Goal: Answer question/provide support: Share knowledge or assist other users

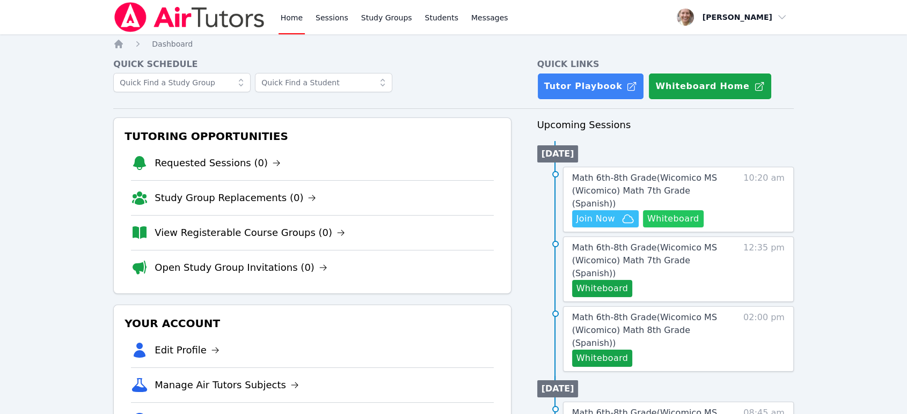
click at [676, 212] on button "Whiteboard" at bounding box center [673, 218] width 61 height 17
click at [629, 184] on span "Math 6th-8th Grade ( Wicomico MS (Wicomico) Math 7th Grade (Spanish) )" at bounding box center [644, 191] width 145 height 36
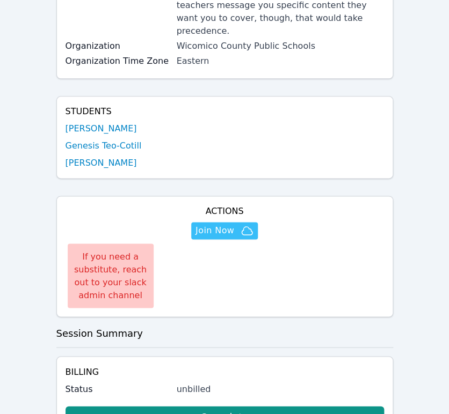
scroll to position [298, 0]
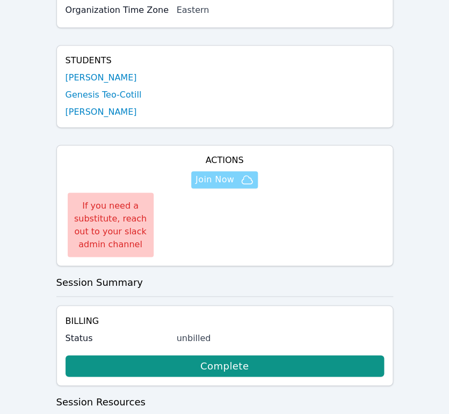
click at [233, 173] on span "Join Now" at bounding box center [214, 179] width 39 height 13
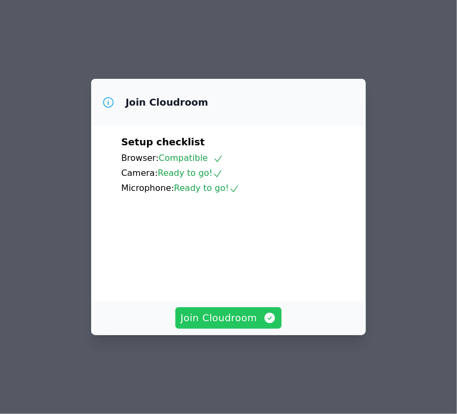
click at [230, 326] on span "Join Cloudroom" at bounding box center [229, 318] width 96 height 15
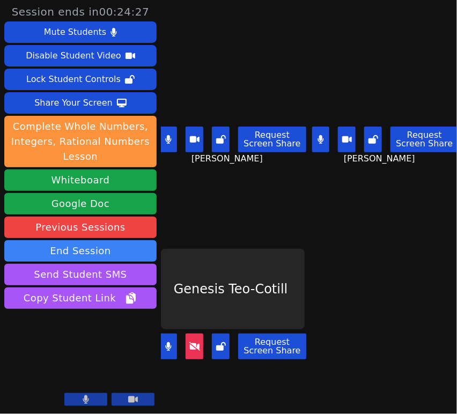
click at [193, 342] on icon at bounding box center [194, 346] width 11 height 9
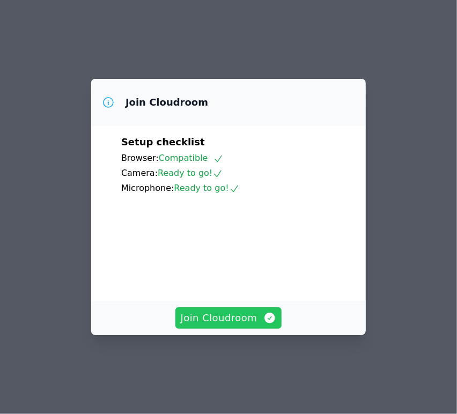
click at [247, 328] on button "Join Cloudroom" at bounding box center [228, 317] width 107 height 21
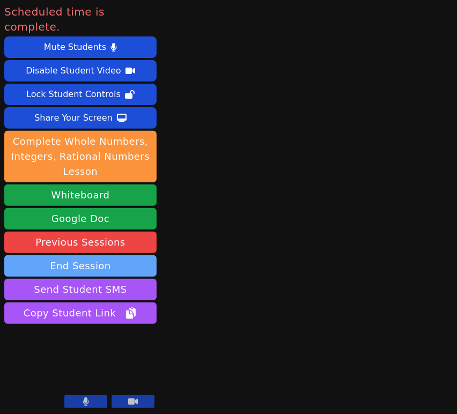
click at [107, 255] on button "End Session" at bounding box center [80, 265] width 152 height 21
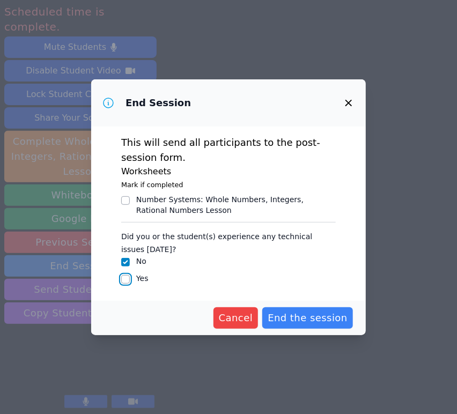
click at [129, 281] on input "Yes" at bounding box center [125, 279] width 9 height 9
checkbox input "true"
checkbox input "false"
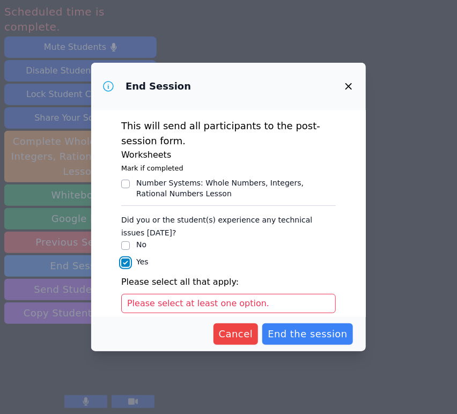
scroll to position [60, 0]
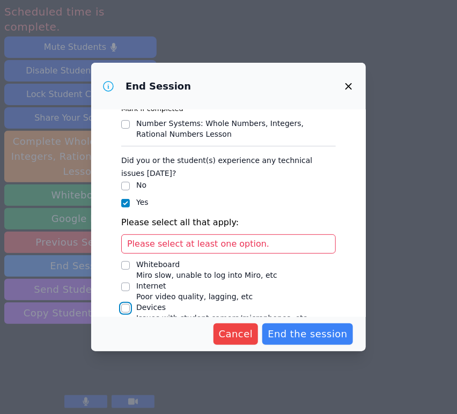
click at [129, 306] on input "Devices Issues with student camera/microphones, etc" at bounding box center [125, 308] width 9 height 9
checkbox input "true"
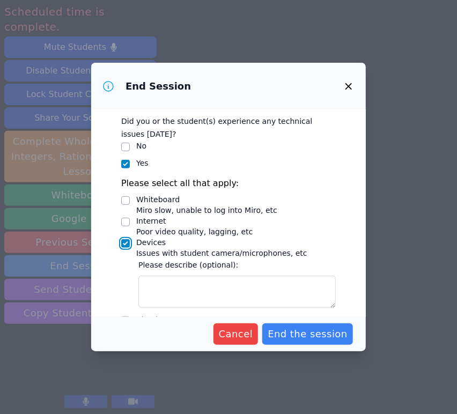
scroll to position [119, 0]
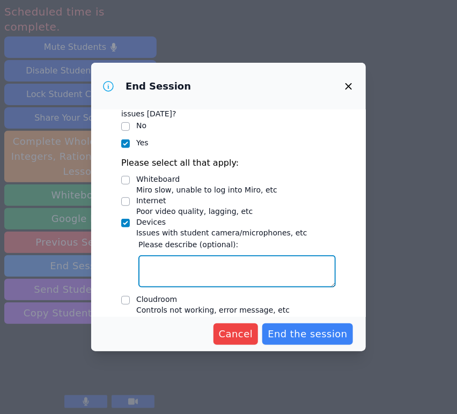
click at [185, 261] on textarea "Devices Issues with student camera/microphones, etc" at bounding box center [236, 271] width 197 height 32
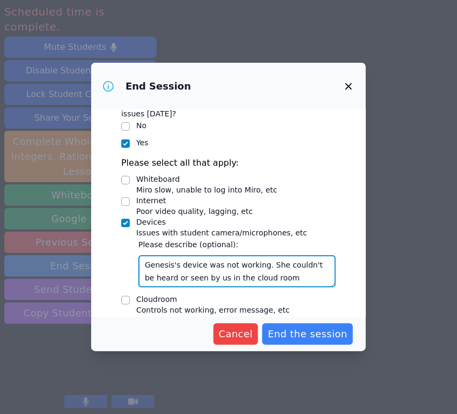
type textarea "Genesis's device was not working. She couldn't be heard or seen by us in the cl…"
drag, startPoint x: 285, startPoint y: 274, endPoint x: 121, endPoint y: 246, distance: 167.1
click at [121, 246] on div "Did you or the student(s) experience any technical issues today? No Yes Please …" at bounding box center [228, 209] width 215 height 237
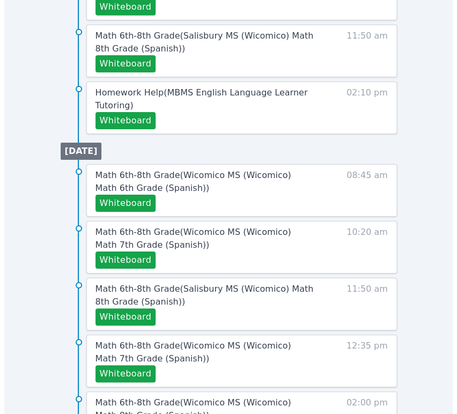
scroll to position [891, 0]
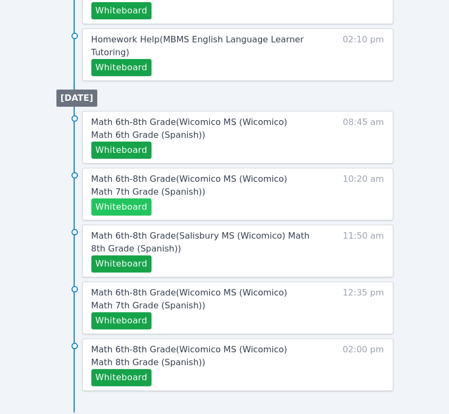
click at [131, 208] on button "Whiteboard" at bounding box center [121, 207] width 61 height 17
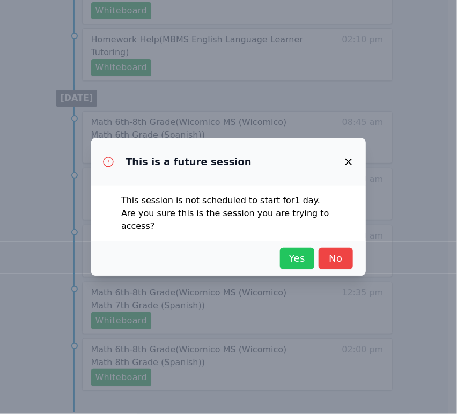
click at [284, 248] on button "Yes" at bounding box center [297, 258] width 34 height 21
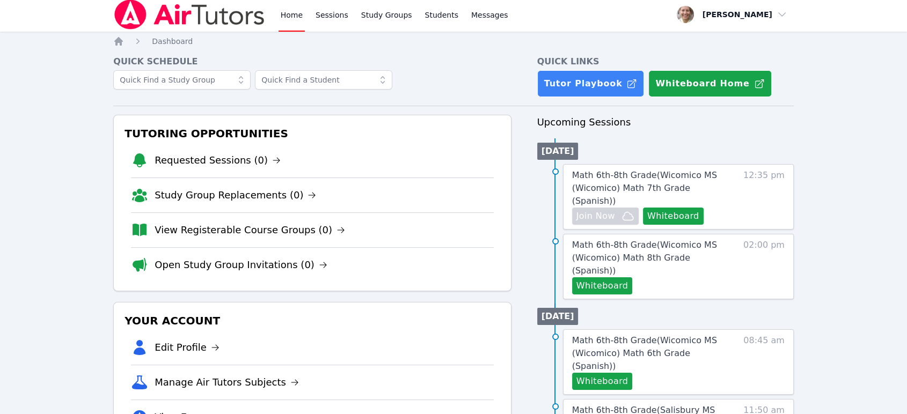
scroll to position [0, 0]
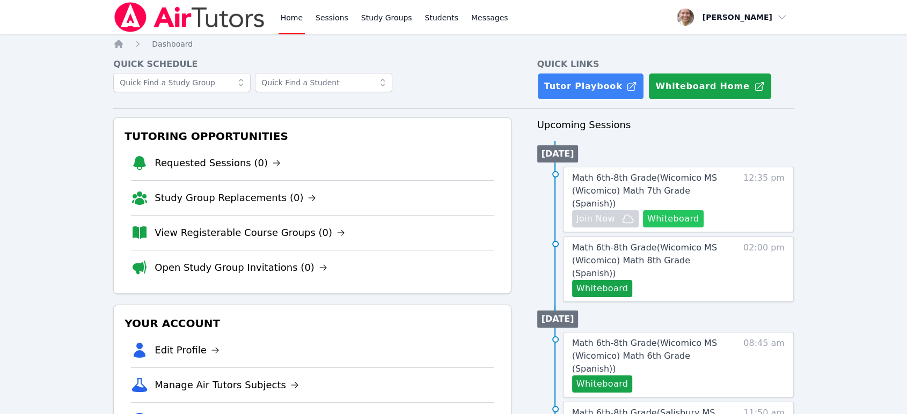
click at [448, 210] on button "Whiteboard" at bounding box center [673, 218] width 61 height 17
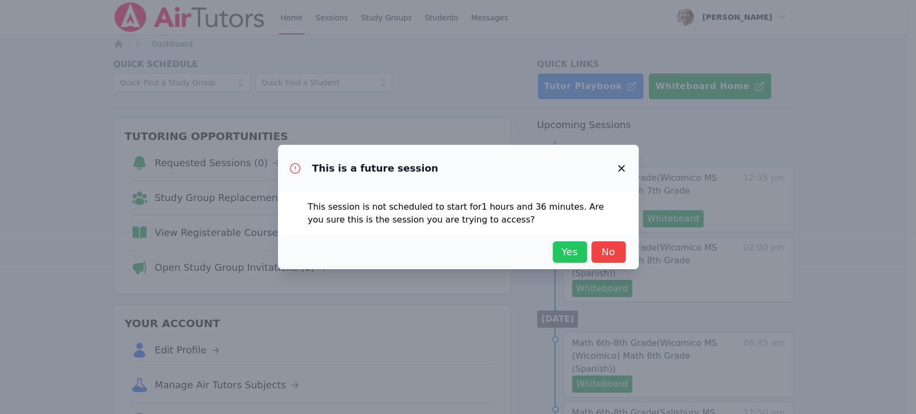
click at [448, 248] on span "Yes" at bounding box center [570, 252] width 24 height 15
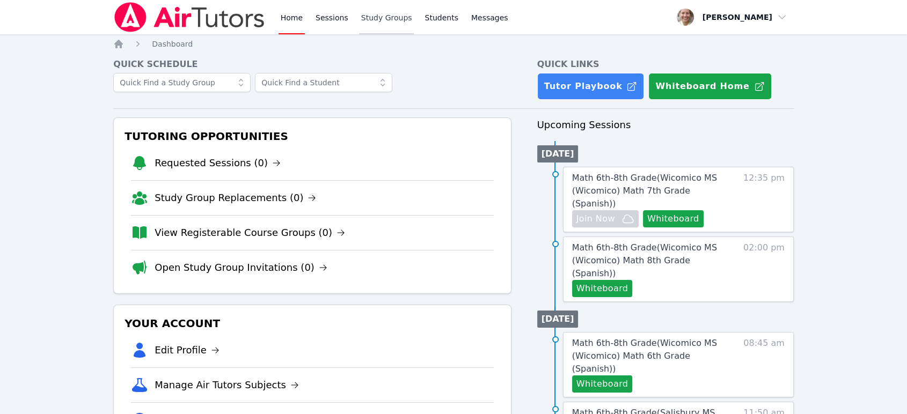
click at [371, 29] on link "Study Groups" at bounding box center [386, 17] width 55 height 34
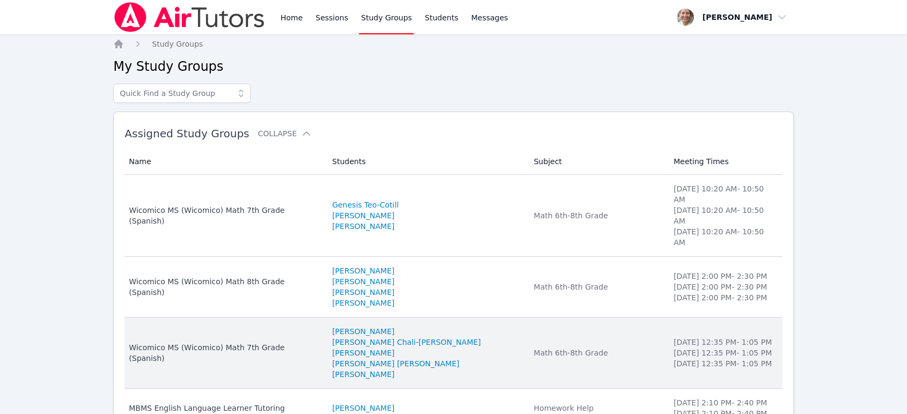
click at [448, 318] on td "Subject Math 6th-8th Grade" at bounding box center [597, 353] width 140 height 71
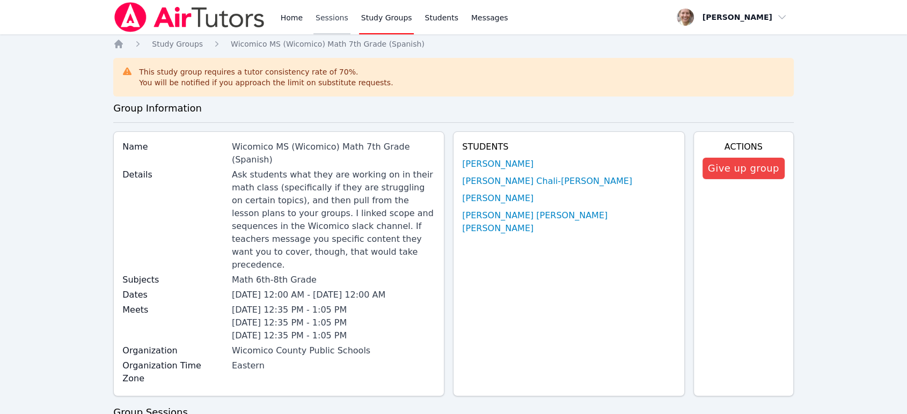
click at [333, 20] on link "Sessions" at bounding box center [331, 17] width 37 height 34
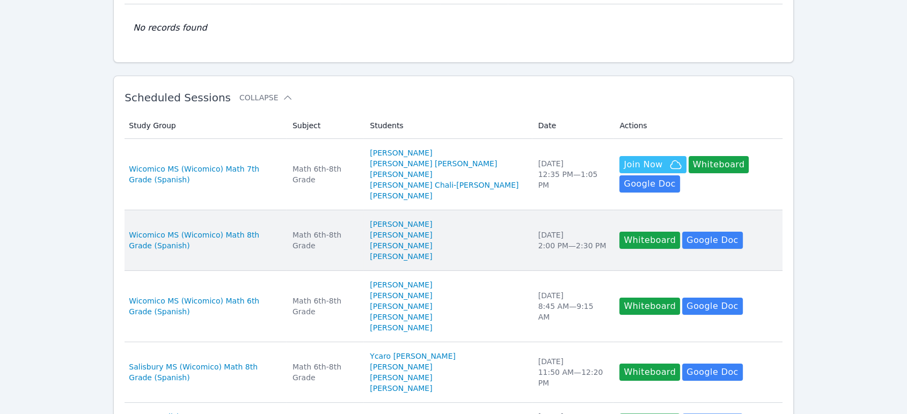
scroll to position [119, 0]
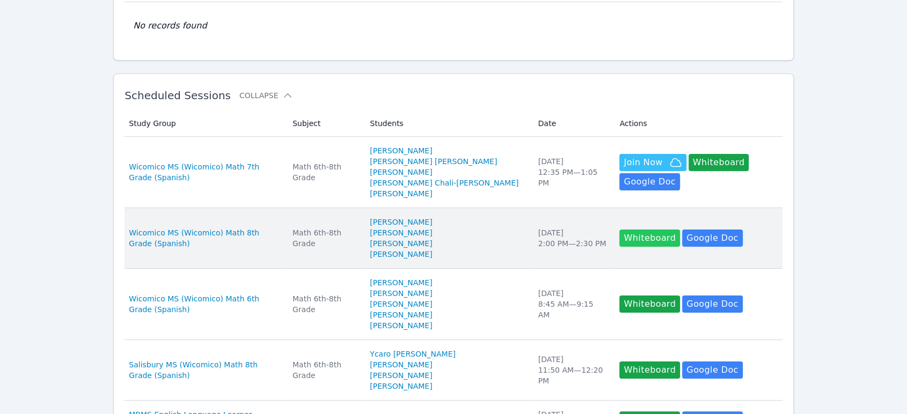
click at [448, 231] on button "Whiteboard" at bounding box center [649, 238] width 61 height 17
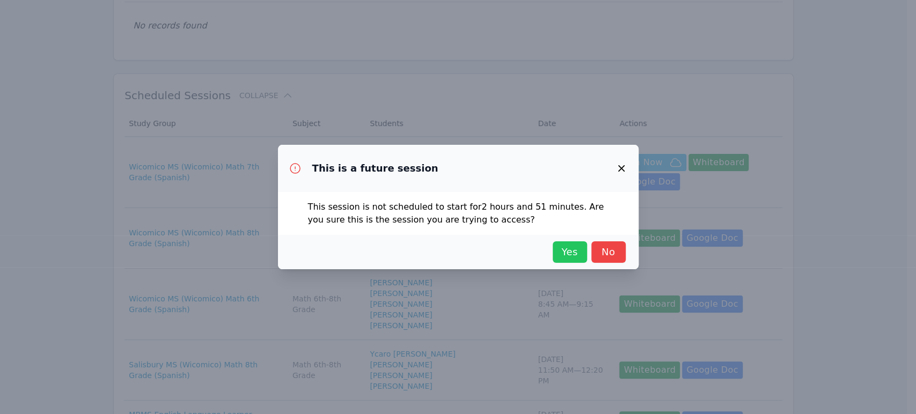
click at [448, 254] on span "Yes" at bounding box center [570, 252] width 24 height 15
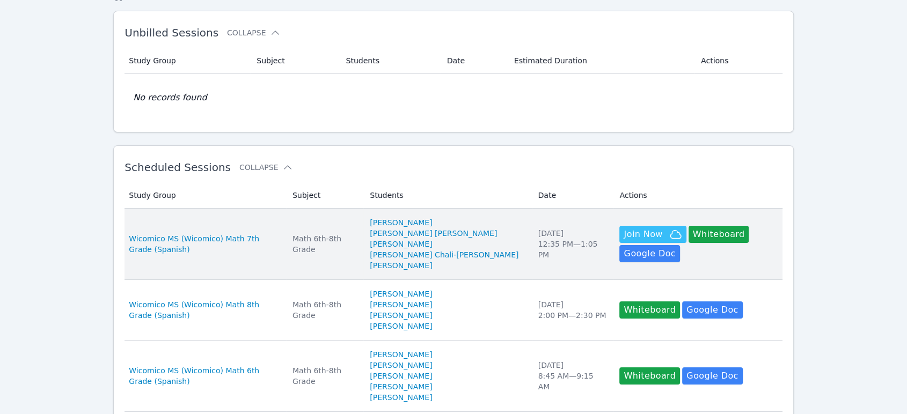
scroll to position [0, 0]
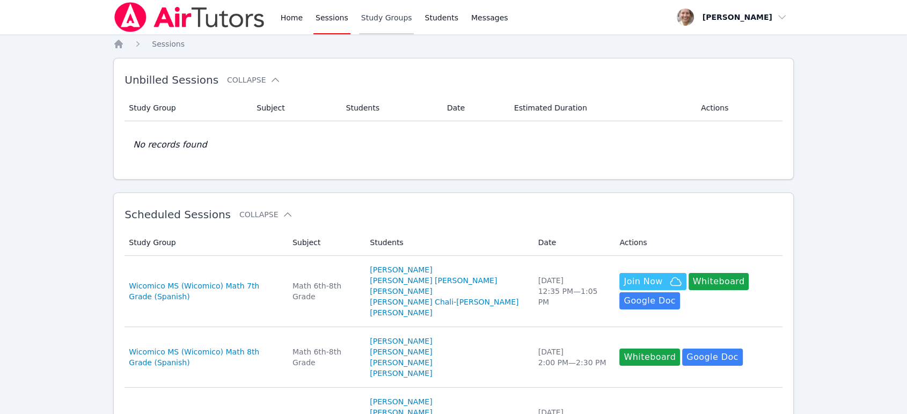
click at [393, 23] on link "Study Groups" at bounding box center [386, 17] width 55 height 34
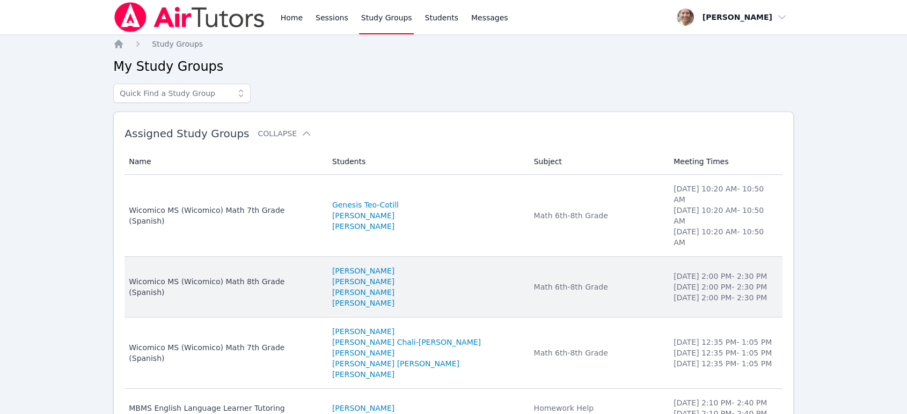
click at [448, 275] on td "Subject Math 6th-8th Grade" at bounding box center [597, 287] width 140 height 61
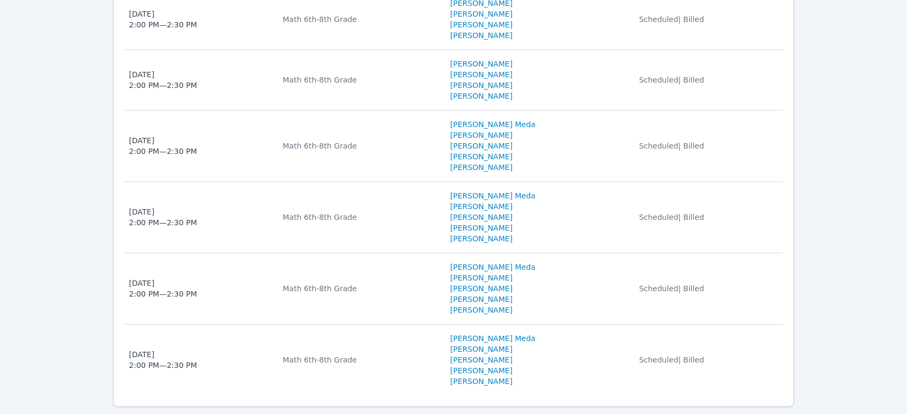
scroll to position [1192, 0]
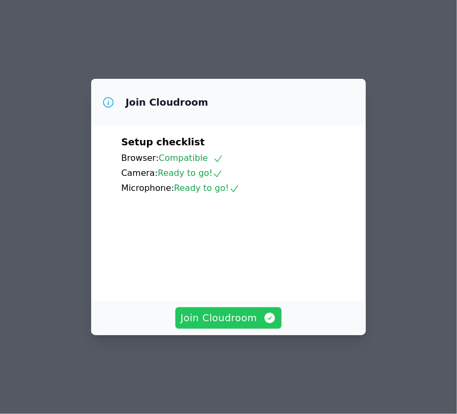
click at [219, 326] on span "Join Cloudroom" at bounding box center [229, 318] width 96 height 15
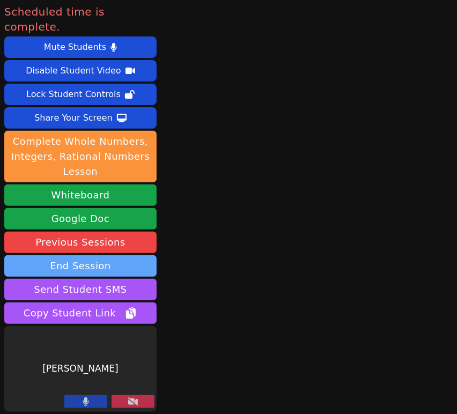
click at [126, 255] on button "End Session" at bounding box center [80, 265] width 152 height 21
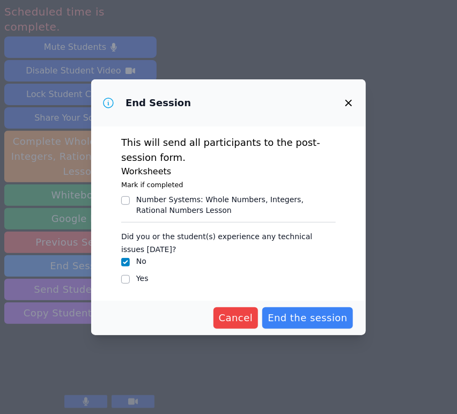
click at [140, 282] on label "Yes" at bounding box center [142, 278] width 12 height 9
click at [130, 282] on input "Yes" at bounding box center [125, 279] width 9 height 9
checkbox input "true"
checkbox input "false"
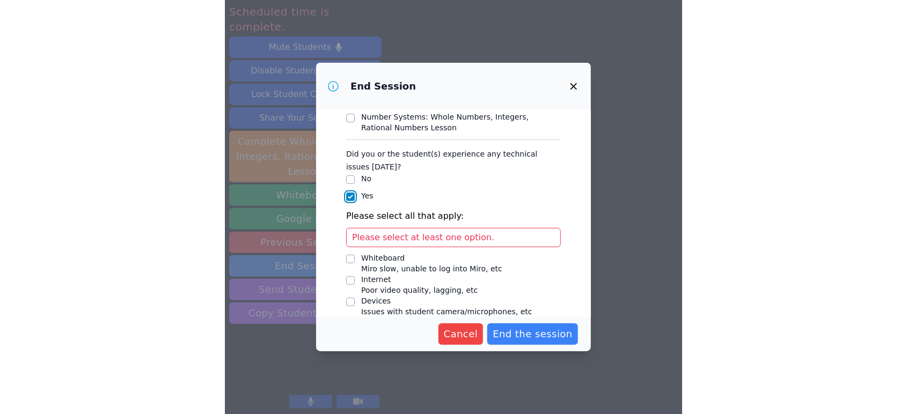
scroll to position [112, 0]
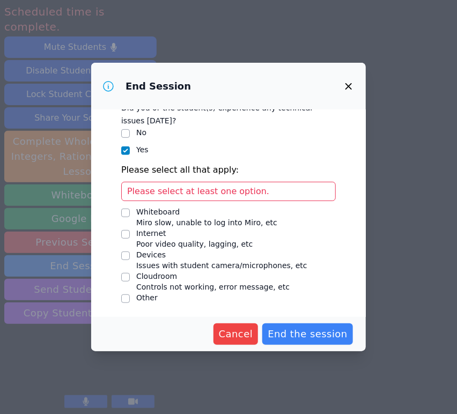
click at [146, 258] on div "Devices" at bounding box center [221, 255] width 171 height 11
click at [130, 258] on input "Devices Issues with student camera/microphones, etc" at bounding box center [125, 256] width 9 height 9
checkbox input "true"
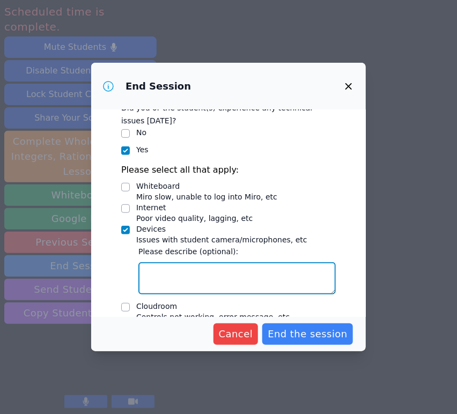
click at [178, 267] on textarea "Devices Issues with student camera/microphones, etc" at bounding box center [236, 278] width 197 height 32
paste textarea "Genesis's device was not working. She couldn't be heard or seen by us in the cl…"
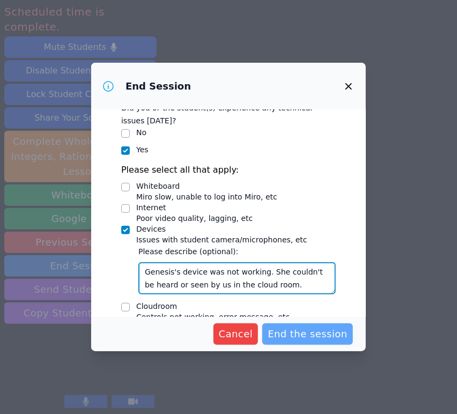
type textarea "Genesis's device was not working. She couldn't be heard or seen by us in the cl…"
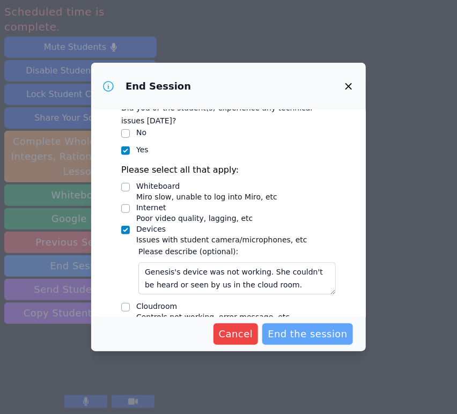
click at [302, 336] on span "End the session" at bounding box center [308, 334] width 80 height 15
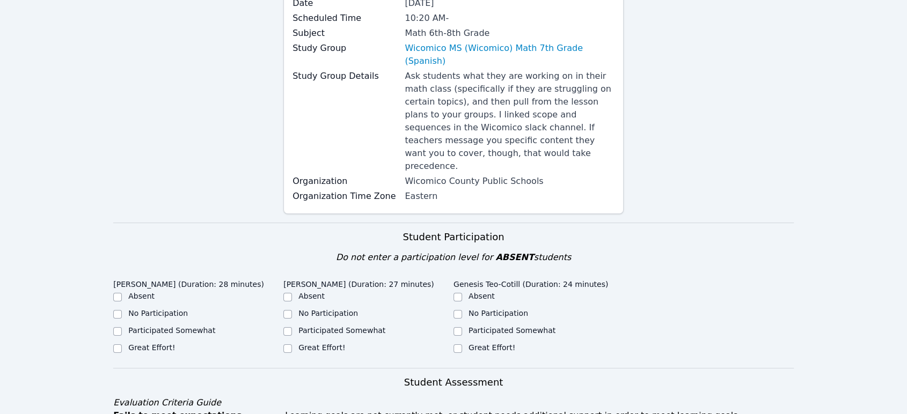
scroll to position [298, 0]
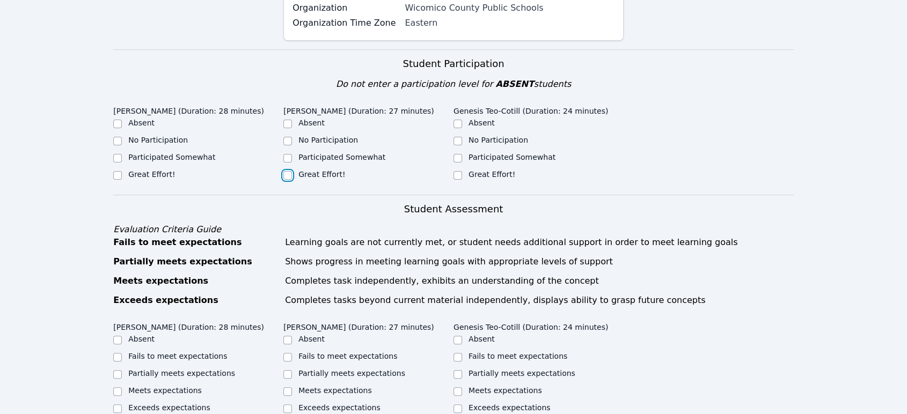
click at [289, 171] on input "Great Effort!" at bounding box center [287, 175] width 9 height 9
checkbox input "true"
click at [163, 170] on label "Great Effort!" at bounding box center [151, 174] width 47 height 9
click at [122, 171] on input "Great Effort!" at bounding box center [117, 175] width 9 height 9
checkbox input "true"
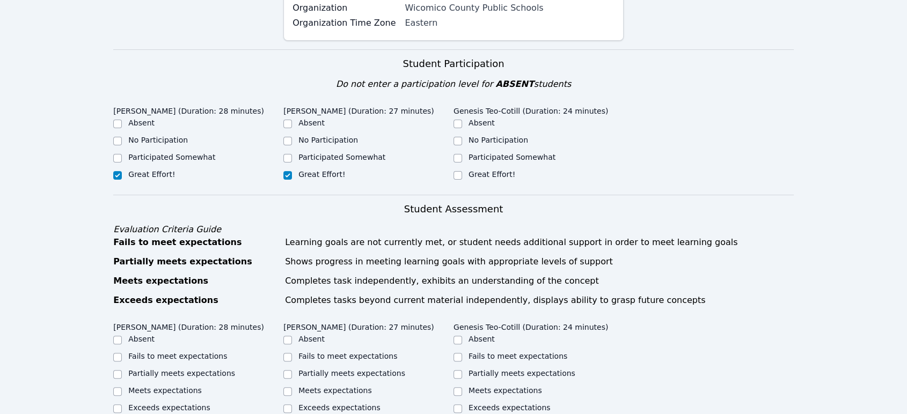
click at [457, 169] on div "Great Effort!" at bounding box center [538, 175] width 170 height 13
click at [456, 120] on input "Absent" at bounding box center [457, 124] width 9 height 9
checkbox input "true"
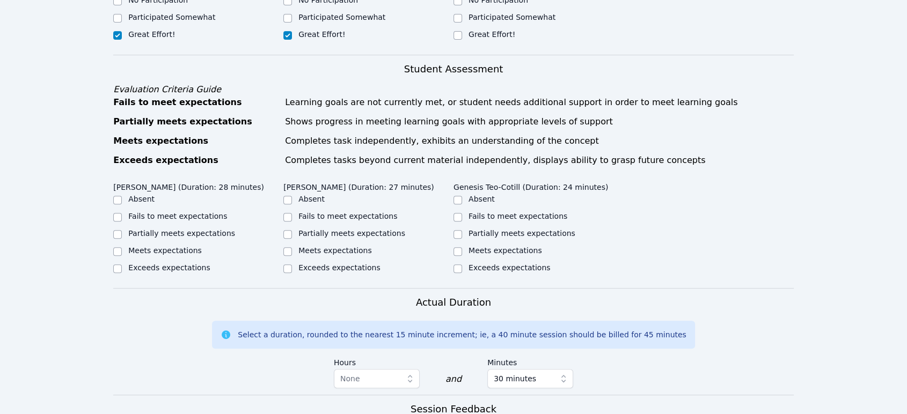
scroll to position [417, 0]
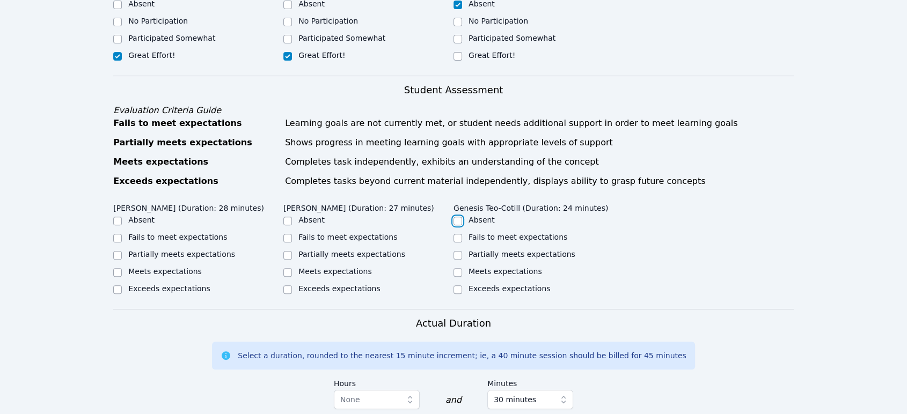
click at [457, 217] on input "Absent" at bounding box center [457, 221] width 9 height 9
checkbox input "true"
click at [288, 251] on input "Partially meets expectations" at bounding box center [287, 255] width 9 height 9
checkbox input "true"
click at [114, 251] on input "Partially meets expectations" at bounding box center [117, 255] width 9 height 9
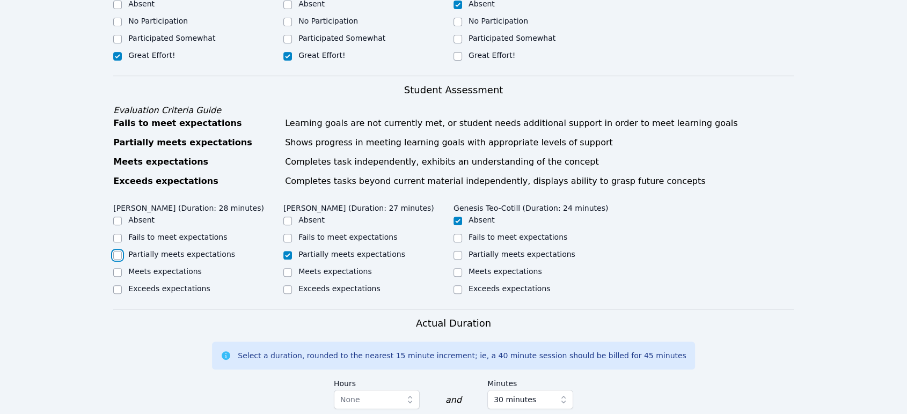
checkbox input "true"
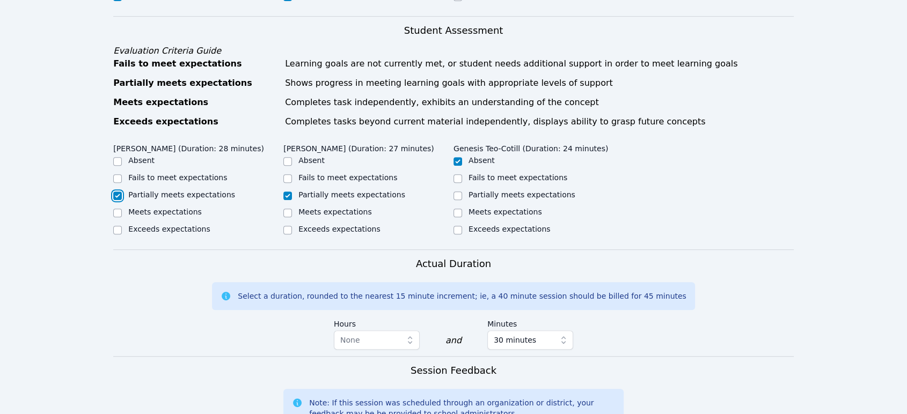
scroll to position [715, 0]
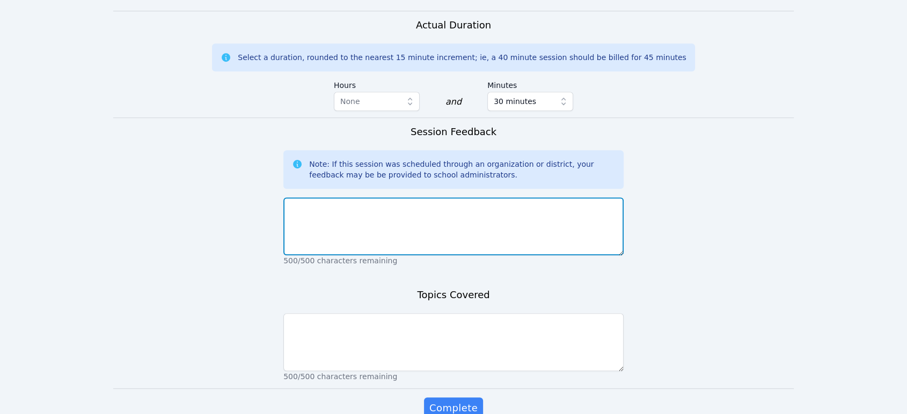
click at [443, 209] on textarea at bounding box center [453, 226] width 340 height 58
paste textarea "Genesis's device was not working. She couldn't be heard or seen by us in the cl…"
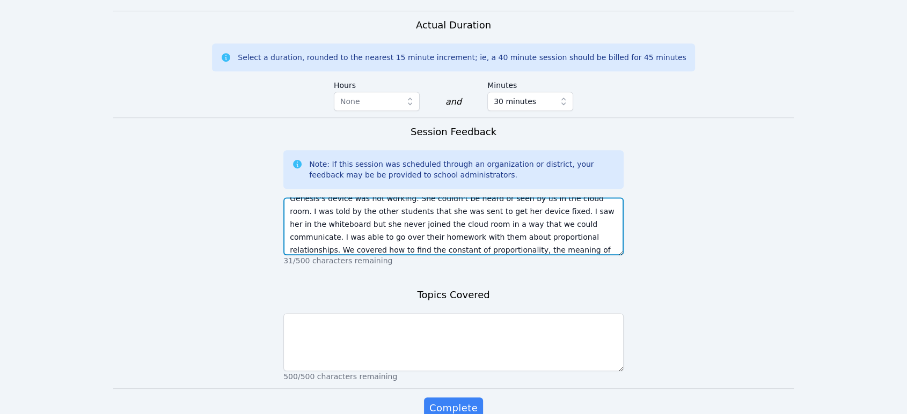
scroll to position [21, 0]
drag, startPoint x: 499, startPoint y: 220, endPoint x: 532, endPoint y: 195, distance: 41.4
click at [457, 197] on textarea "Genesis's device was not working. She couldn't be heard or seen by us in the cl…" at bounding box center [453, 226] width 340 height 58
type textarea "Genesis's device was not working. She couldn't be heard or seen by us in the cl…"
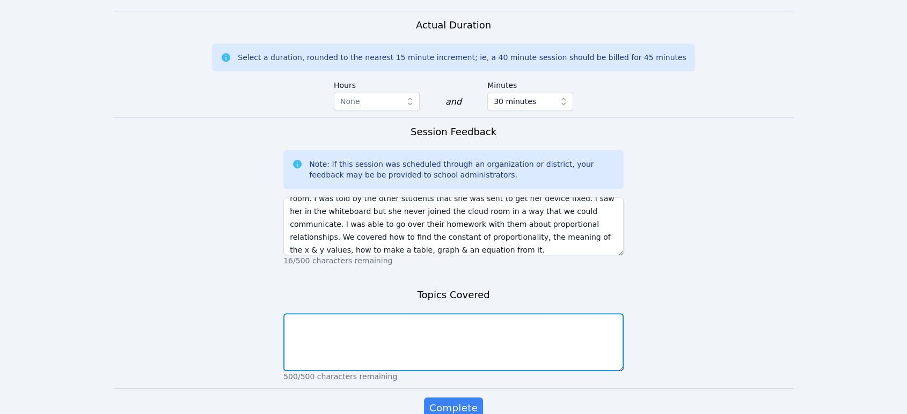
click at [457, 313] on textarea at bounding box center [453, 342] width 340 height 58
paste textarea "how to find the constant of proportionality, the meaning of the x & y values, h…"
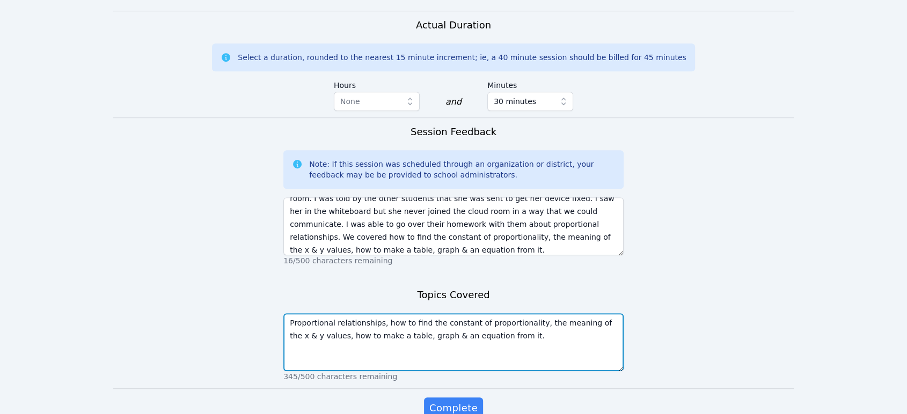
click at [457, 313] on textarea "Proportional relationships, how to find the constant of proportionality, the me…" at bounding box center [453, 342] width 340 height 58
click at [457, 313] on textarea "Proportional relationships, how to find the constant of proportionality (k), th…" at bounding box center [453, 342] width 340 height 58
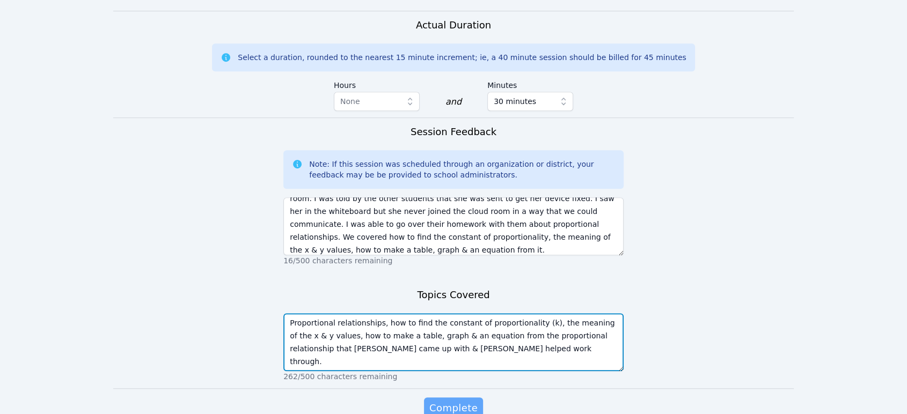
type textarea "Proportional relationships, how to find the constant of proportionality (k), th…"
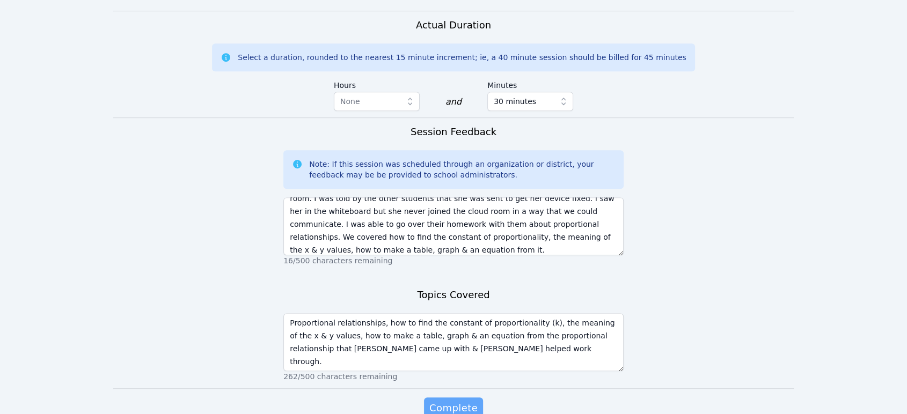
click at [455, 401] on span "Complete" at bounding box center [453, 408] width 48 height 15
